Goal: Find specific page/section: Find specific page/section

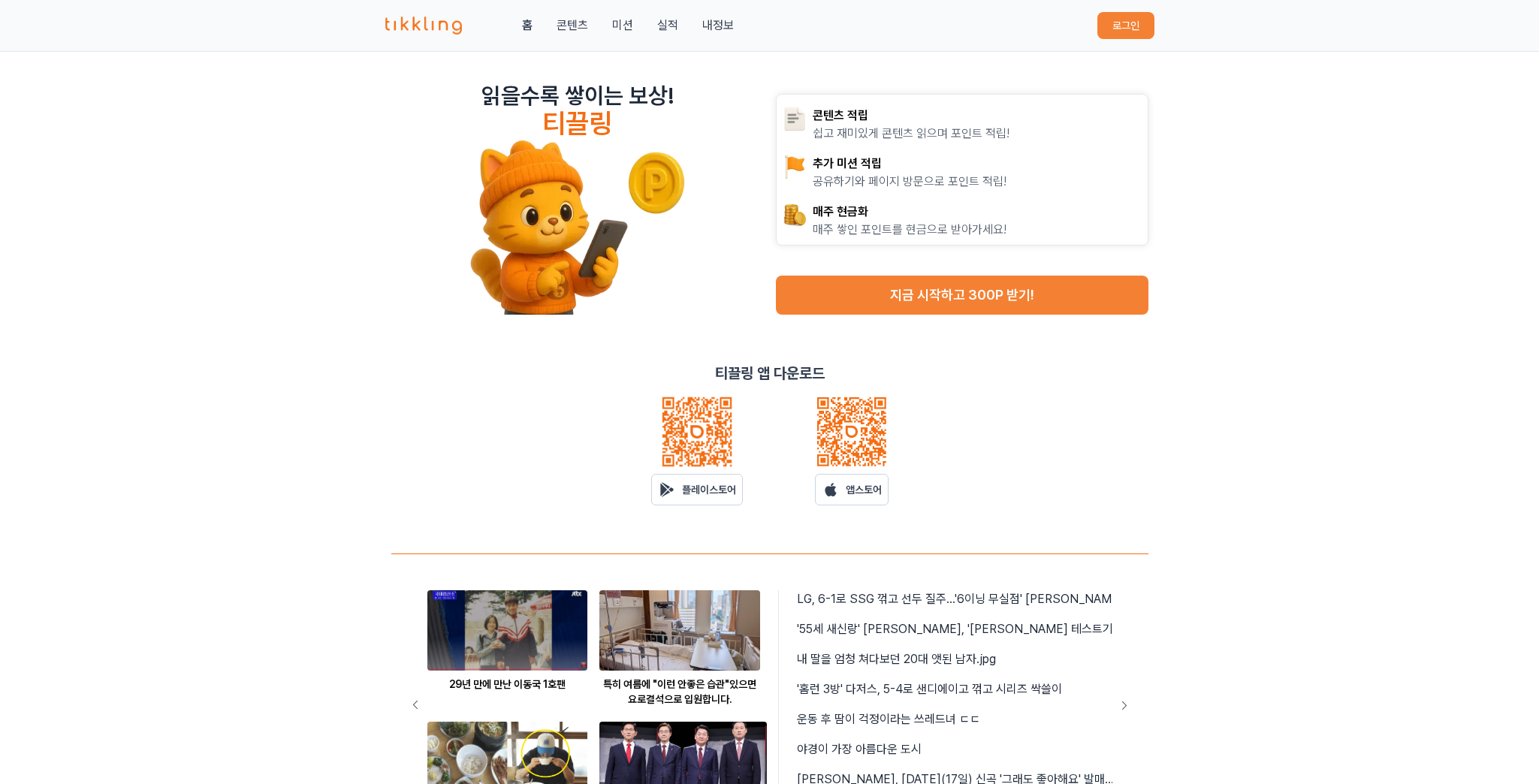
click at [1116, 24] on button "로그인" at bounding box center [1125, 26] width 57 height 27
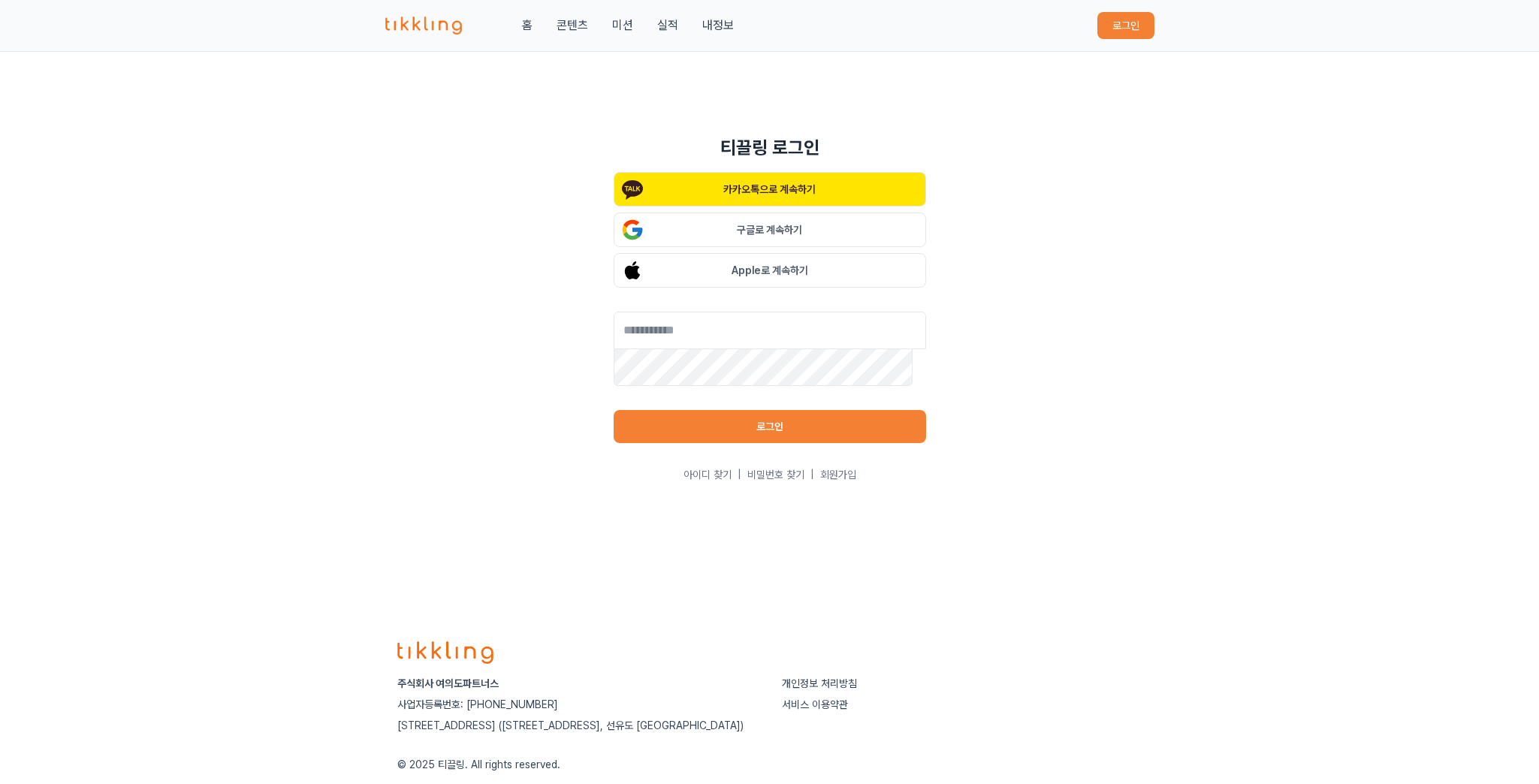
click at [789, 229] on button "구글로 계속하기" at bounding box center [769, 229] width 312 height 34
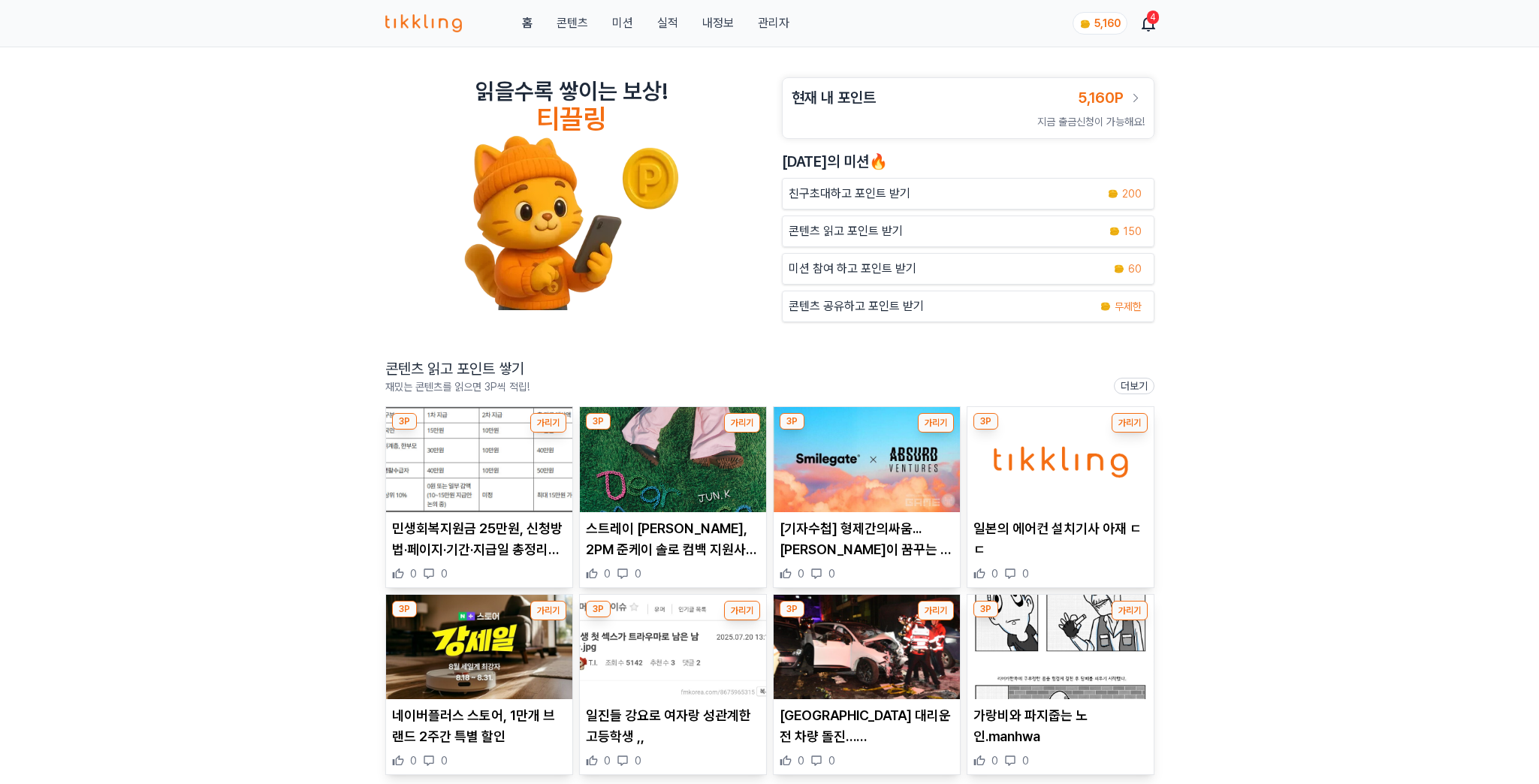
click at [769, 27] on link "관리자" at bounding box center [773, 23] width 32 height 18
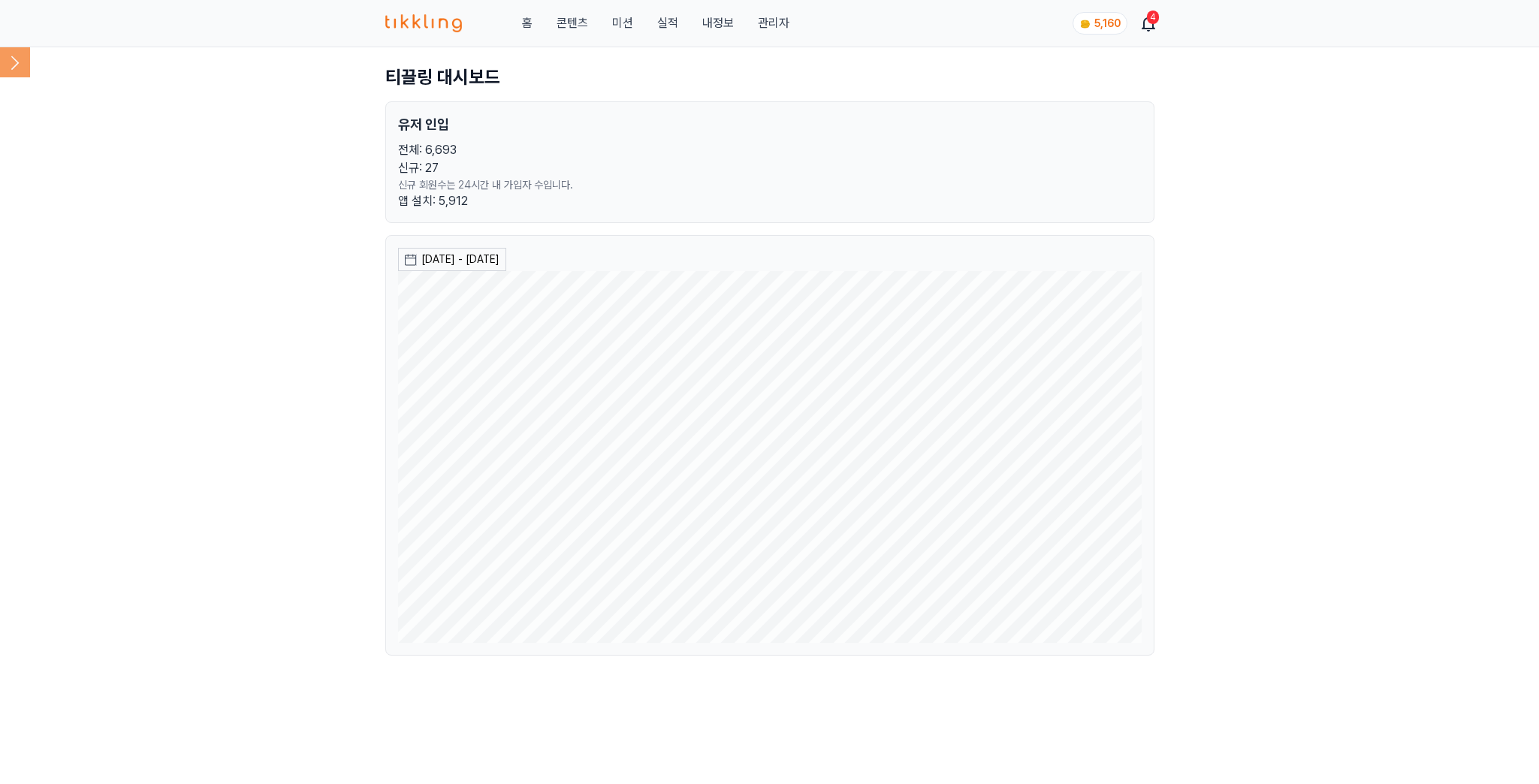
click at [16, 64] on icon at bounding box center [15, 63] width 8 height 14
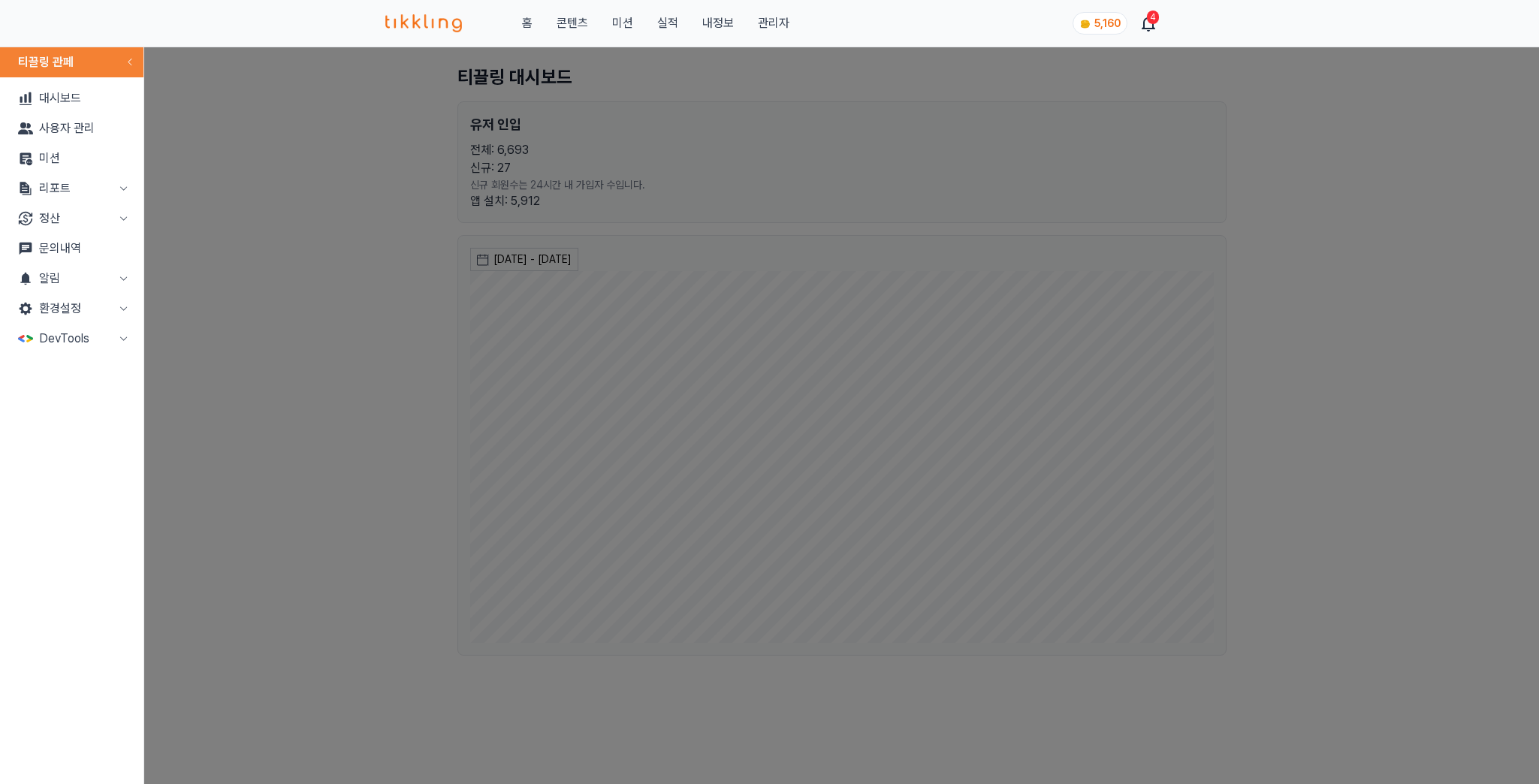
click at [46, 241] on link "문의내역" at bounding box center [72, 248] width 132 height 30
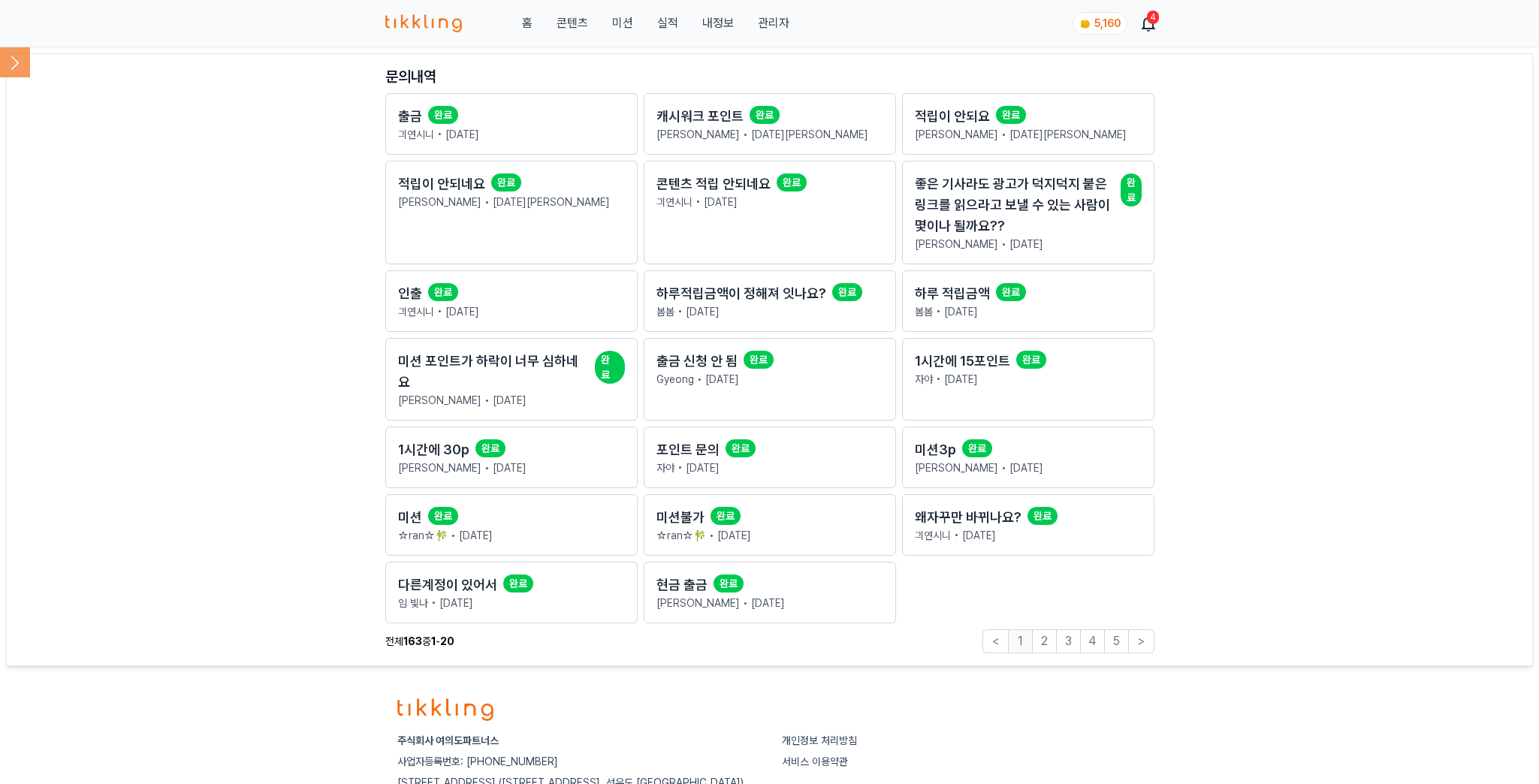
click at [227, 313] on main "문의내역 출금 완료 긔연시니 • 21일 전 캐시워크 포인트 완료 조미나 • 22일 전 적립이 안되요 완료 송진영 • 25일 전 적립이 안되네요…" at bounding box center [769, 359] width 1527 height 613
